Goal: Task Accomplishment & Management: Use online tool/utility

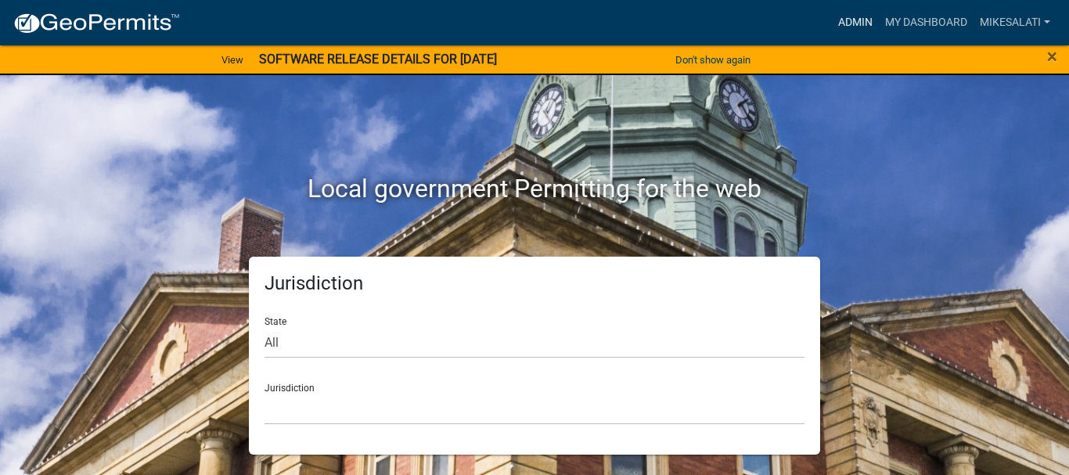
click at [854, 13] on link "Admin" at bounding box center [855, 23] width 47 height 30
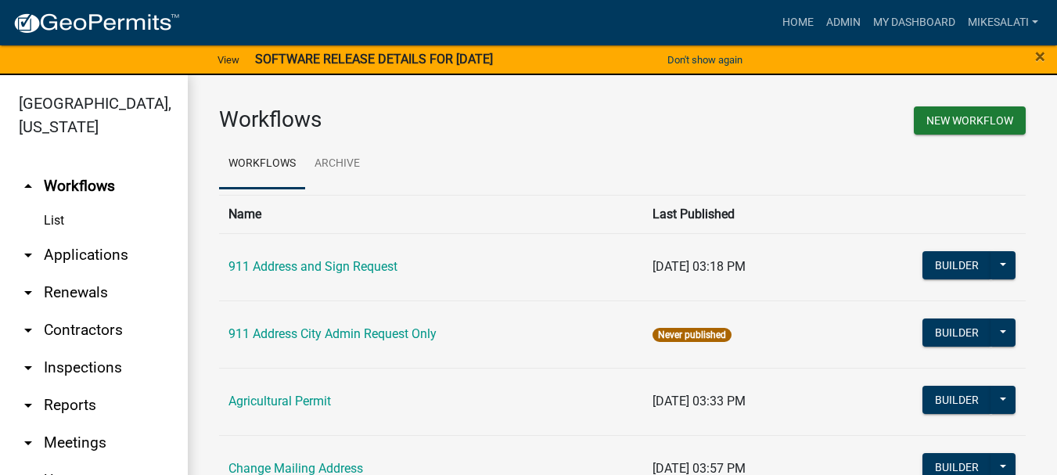
click at [59, 236] on link "arrow_drop_down Applications" at bounding box center [94, 255] width 188 height 38
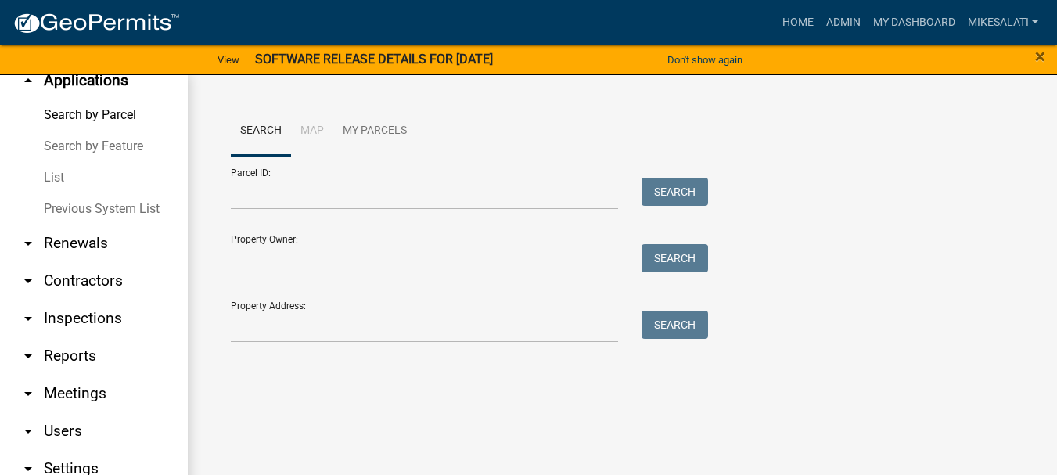
scroll to position [156, 0]
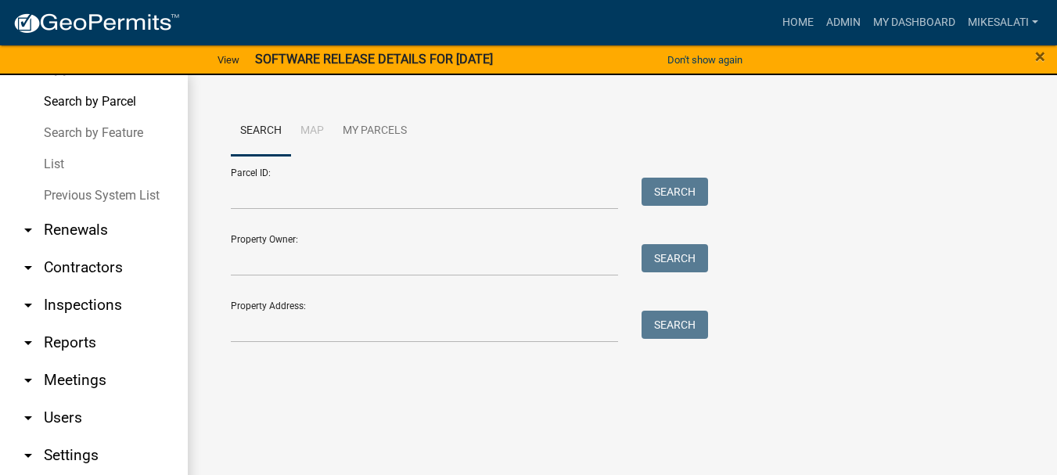
click at [52, 149] on link "List" at bounding box center [94, 164] width 188 height 31
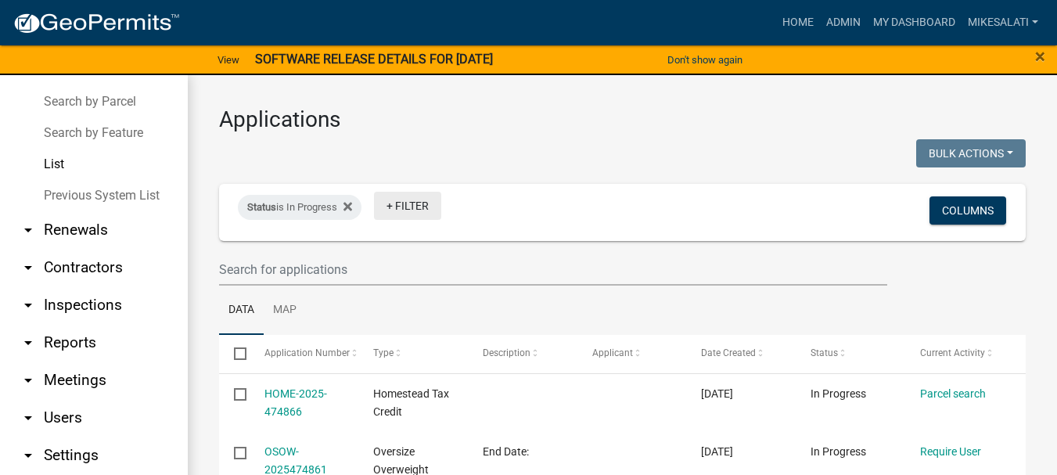
click at [398, 203] on link "+ Filter" at bounding box center [407, 206] width 67 height 28
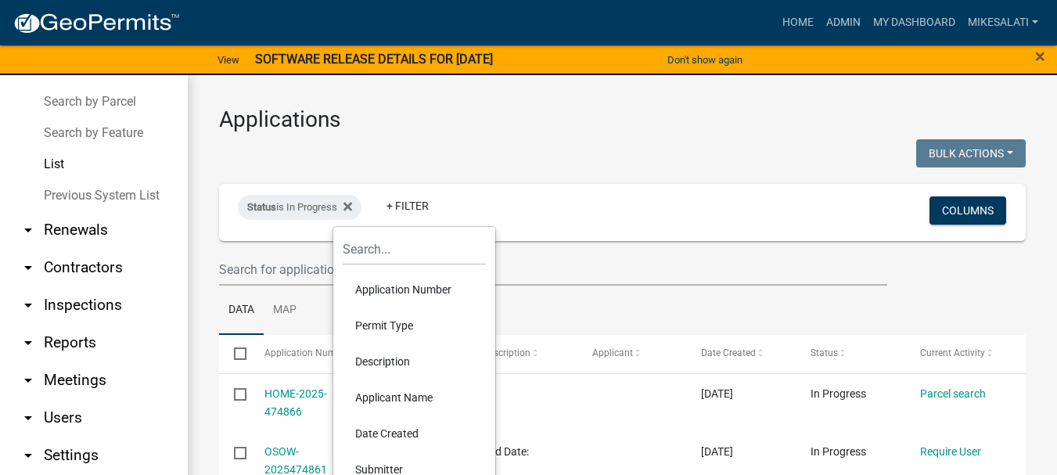
click at [372, 321] on li "Permit Type" at bounding box center [414, 325] width 143 height 36
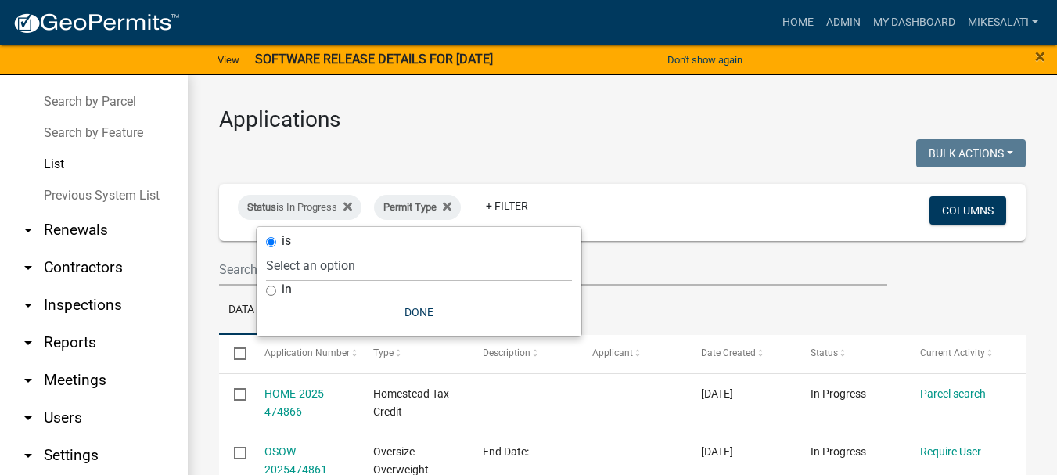
click at [266, 289] on input "in" at bounding box center [271, 291] width 10 height 10
radio input "true"
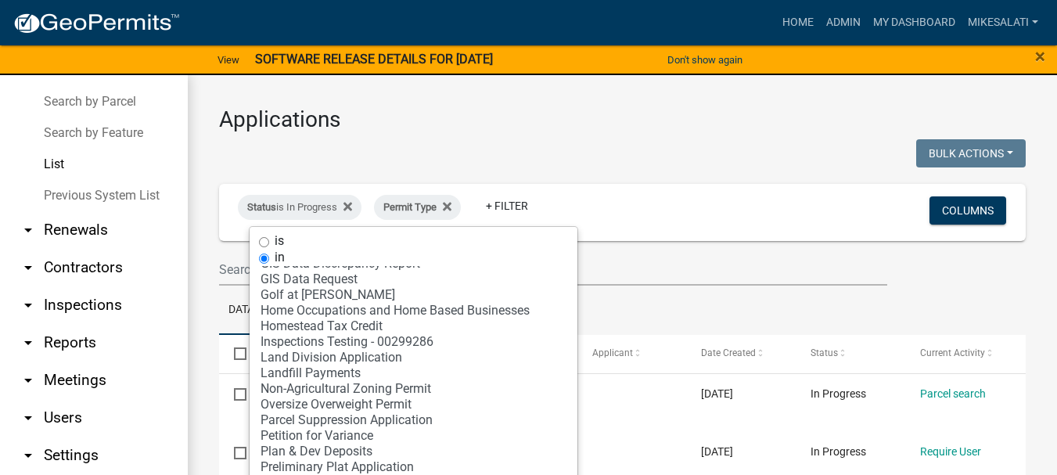
scroll to position [26, 0]
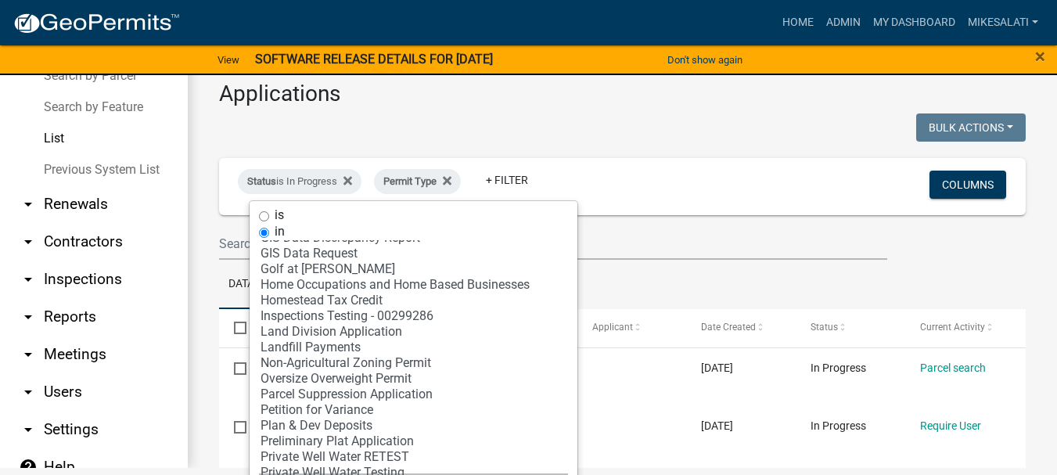
select select "21: '361131ca-20ad-4e70-b285-5899864abc95'"
click at [316, 358] on select "Select an option 911 Address and Sign Request 911 Address City Admin Request On…" at bounding box center [413, 357] width 309 height 235
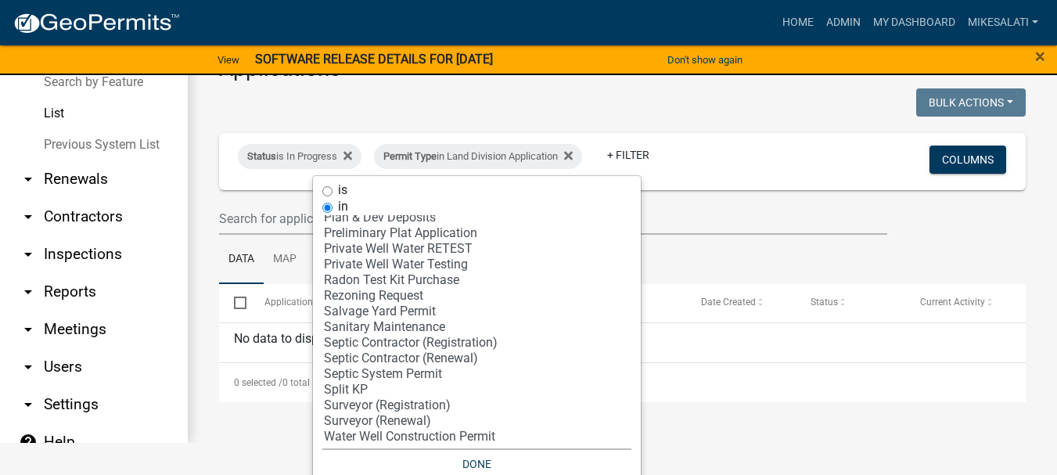
scroll to position [65, 0]
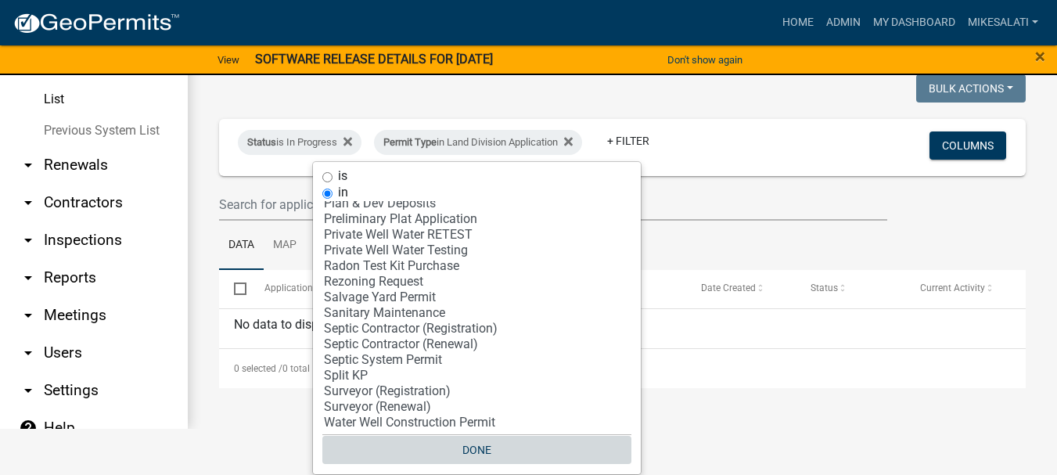
click at [482, 447] on button "Done" at bounding box center [476, 450] width 309 height 28
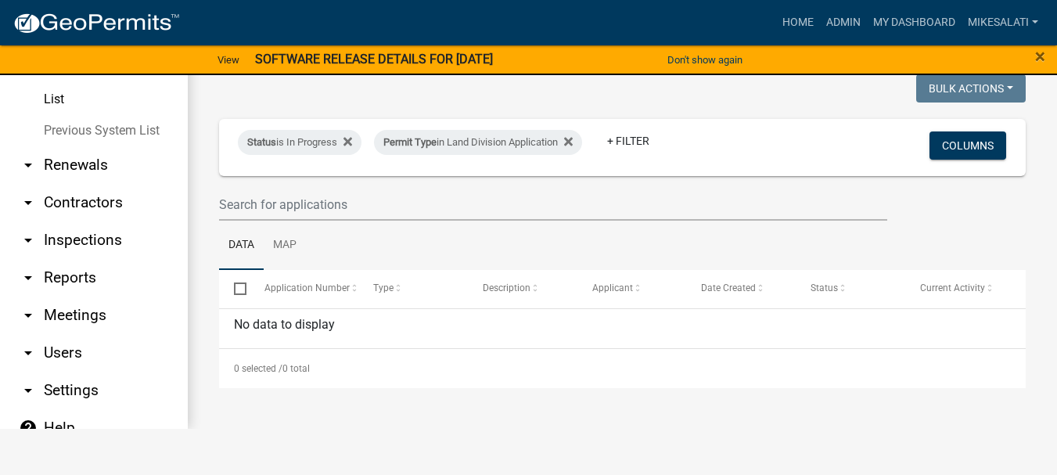
scroll to position [19, 0]
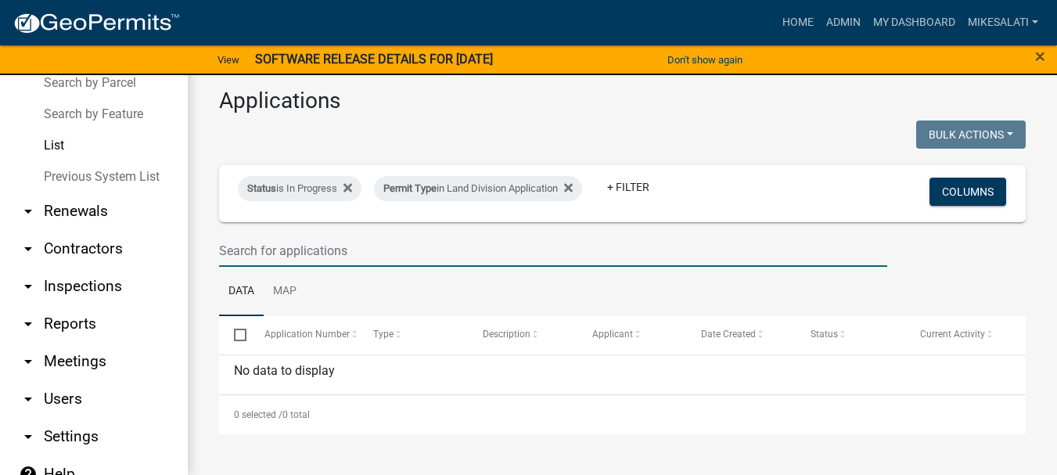
click at [227, 250] on input "text" at bounding box center [553, 251] width 668 height 32
type input "1476 J Ave"
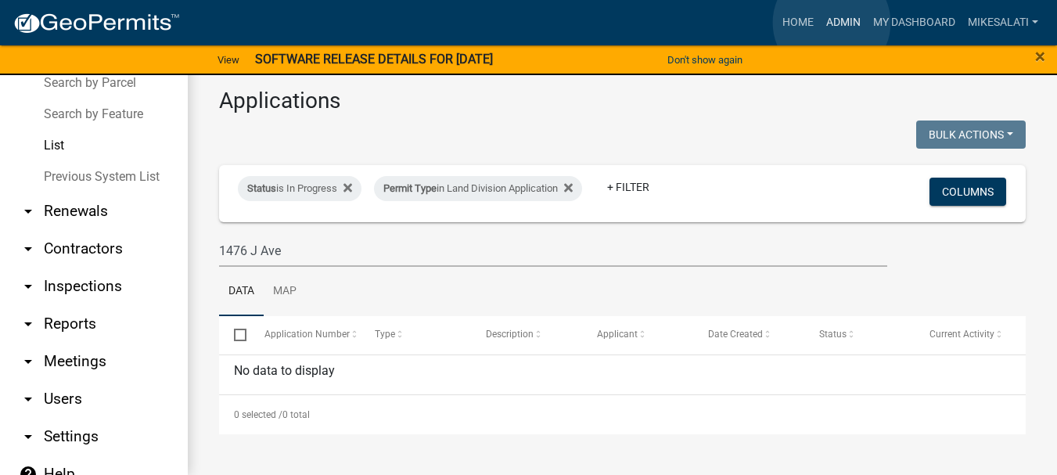
click at [832, 23] on link "Admin" at bounding box center [843, 23] width 47 height 30
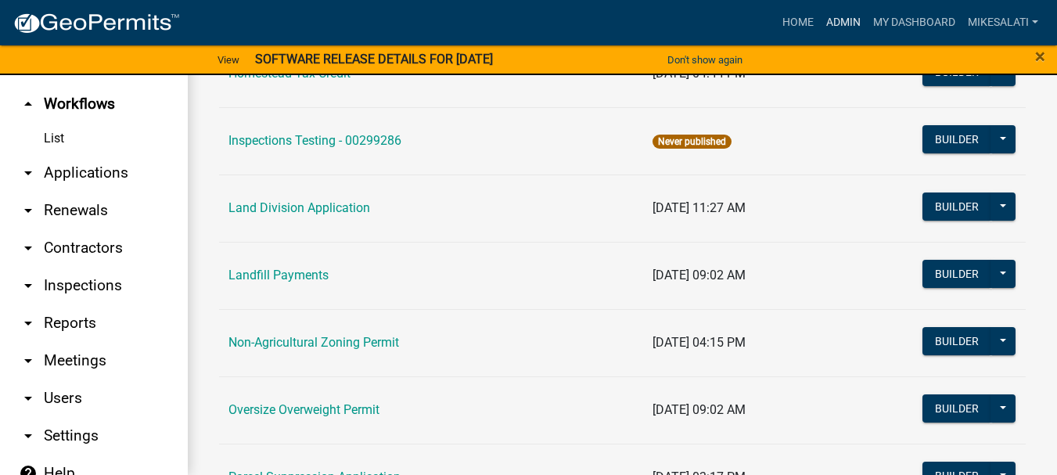
scroll to position [1252, 0]
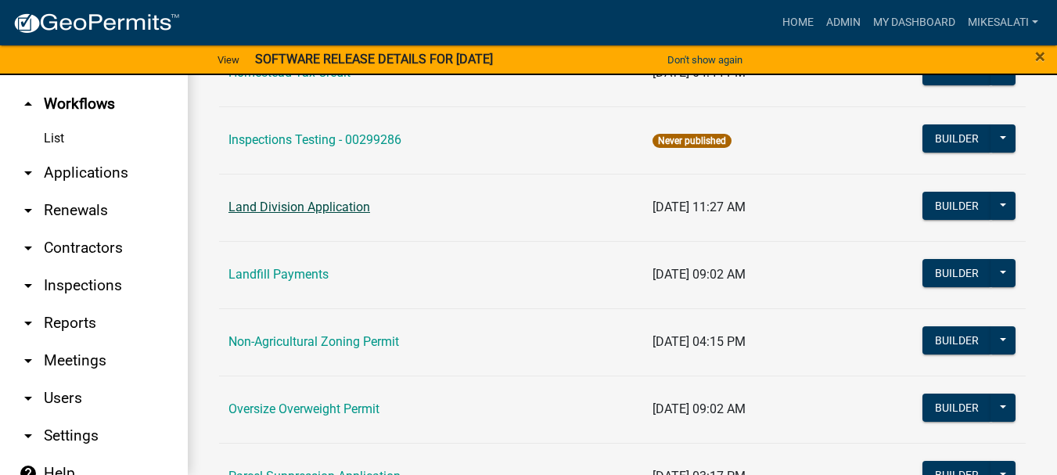
click at [347, 207] on link "Land Division Application" at bounding box center [299, 207] width 142 height 15
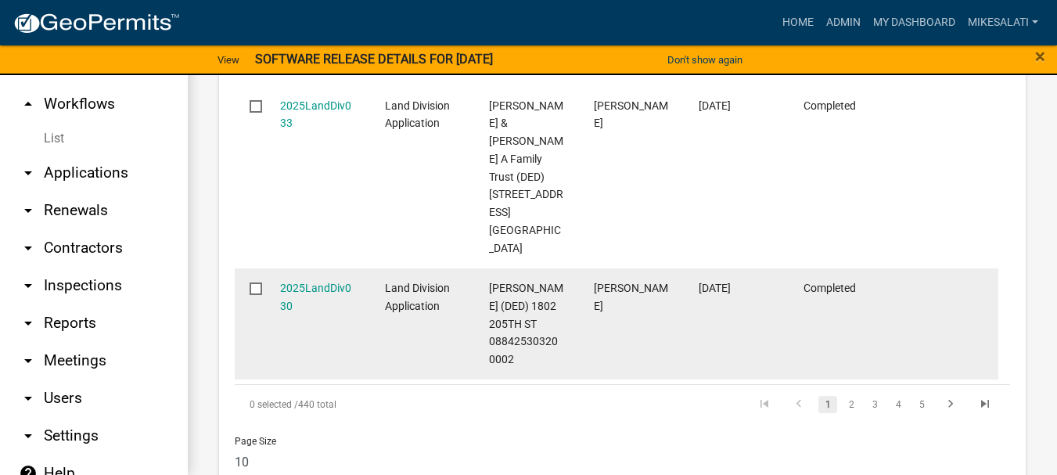
scroll to position [2134, 0]
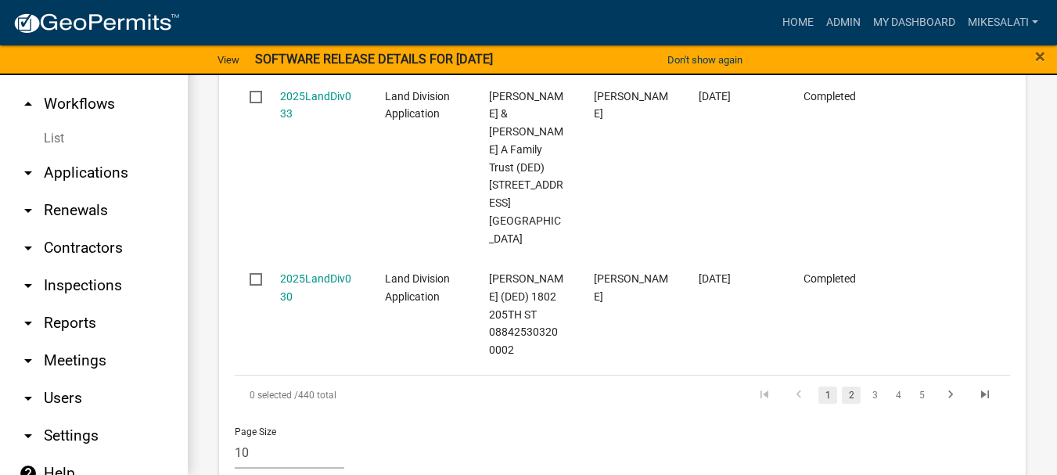
click at [842, 387] on link "2" at bounding box center [851, 395] width 19 height 17
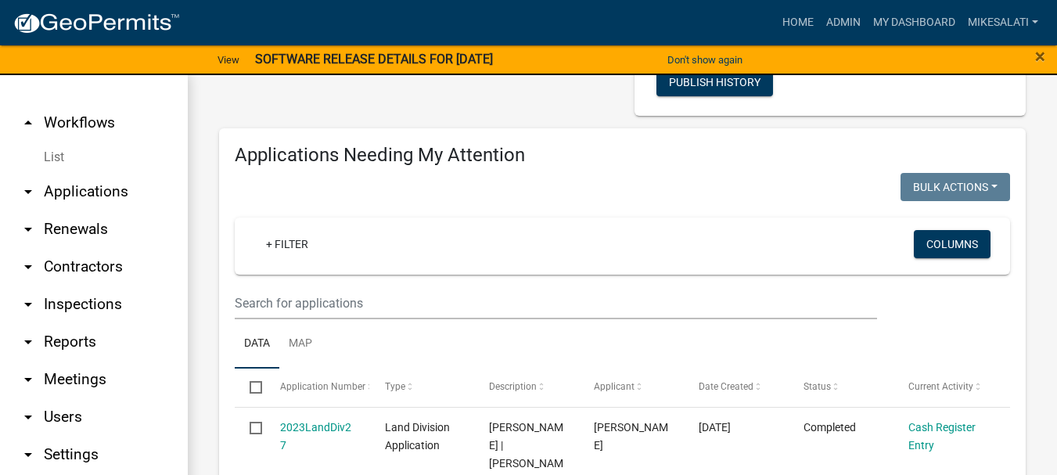
scroll to position [313, 0]
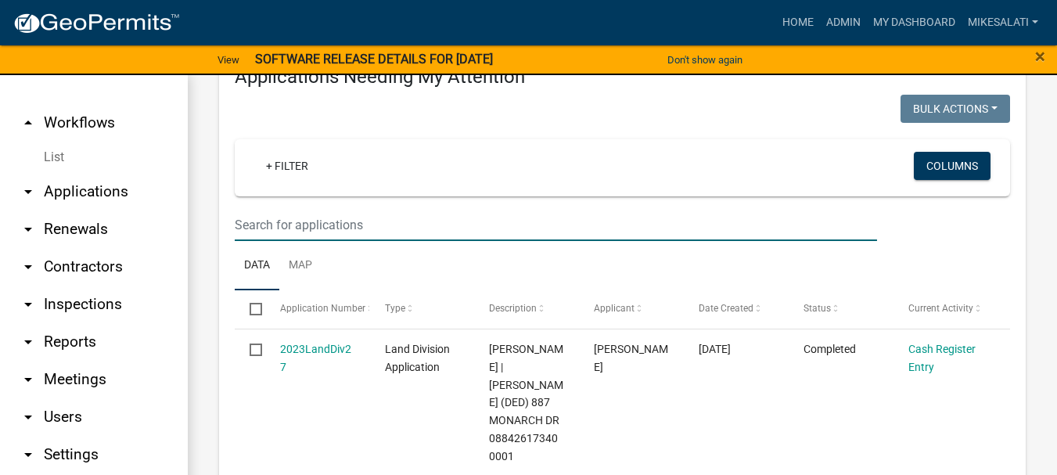
click at [400, 222] on input "text" at bounding box center [556, 225] width 642 height 32
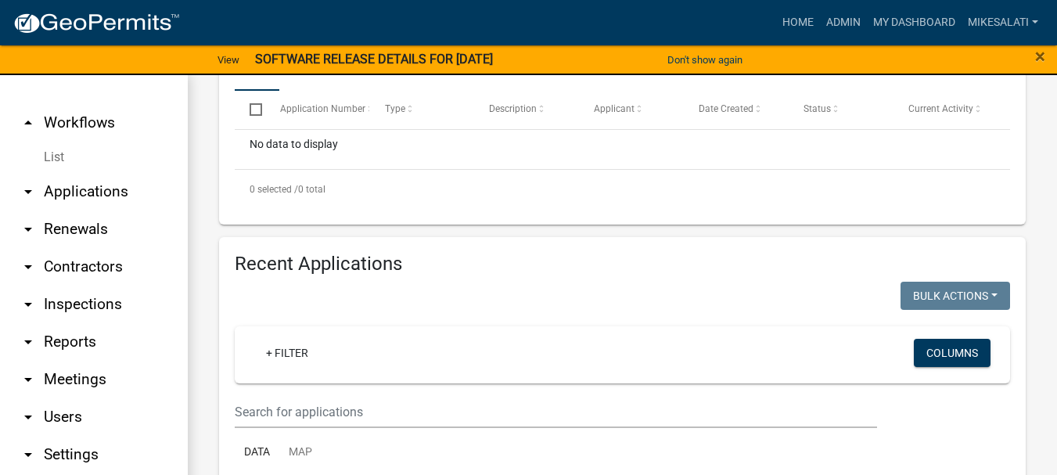
scroll to position [548, 0]
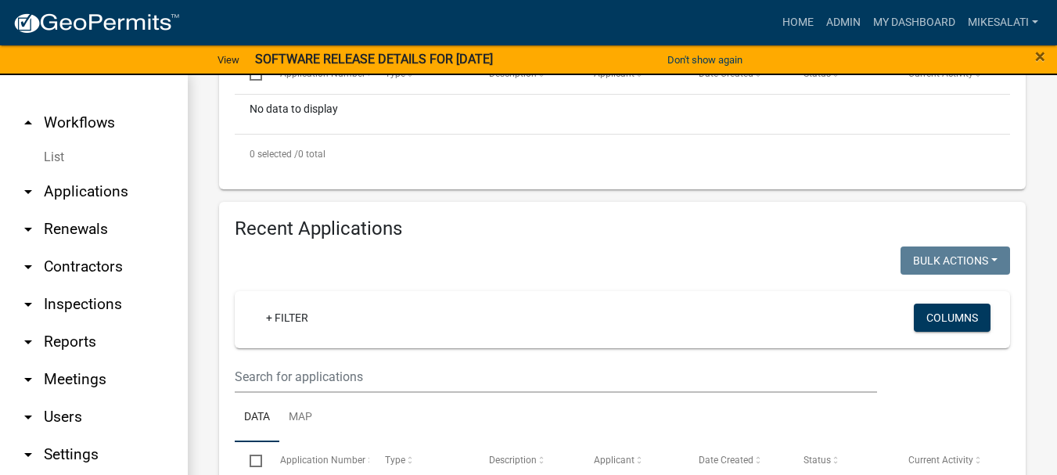
type input "1476 j"
click at [313, 383] on input "text" at bounding box center [556, 377] width 642 height 32
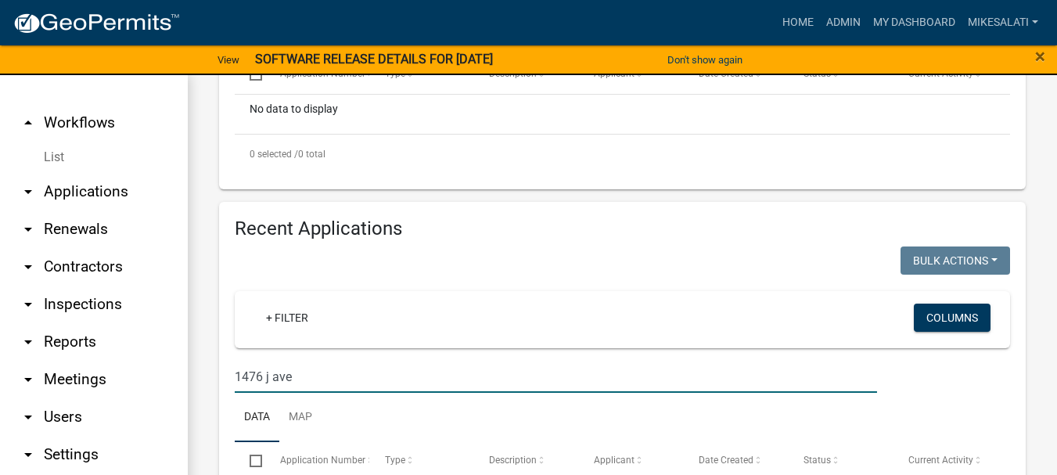
type input "1476 j ave"
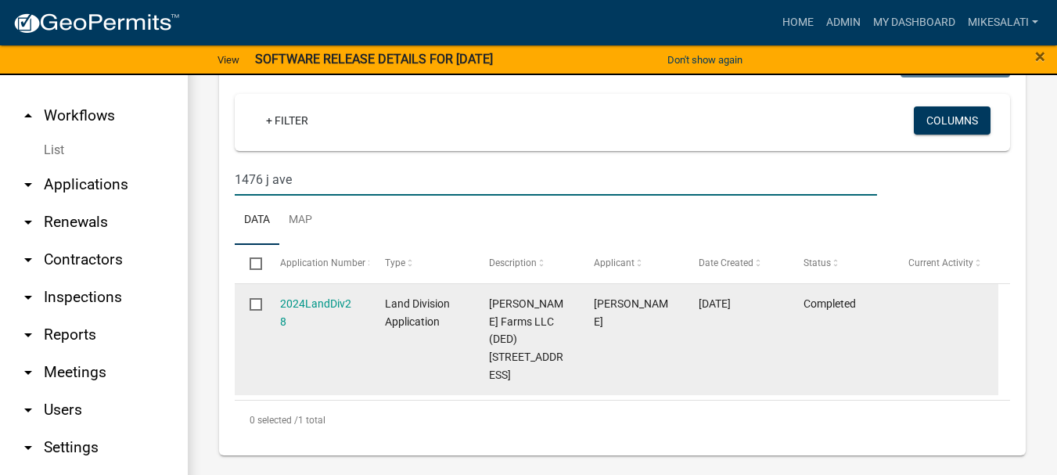
scroll to position [19, 0]
